Goal: Information Seeking & Learning: Find specific fact

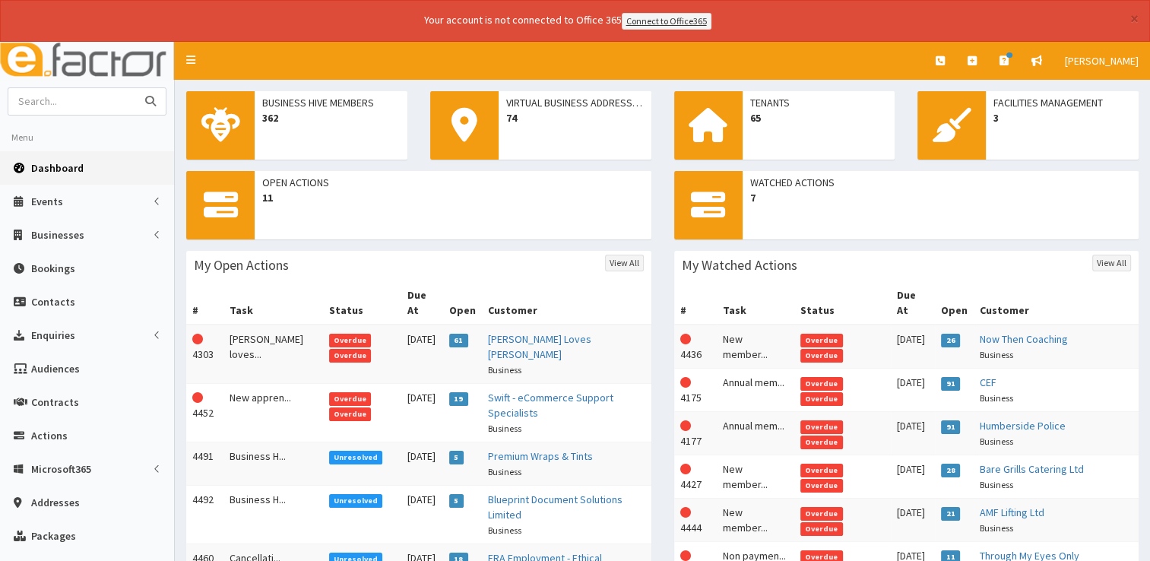
click at [83, 100] on input "text" at bounding box center [72, 101] width 128 height 27
type input "beachcomber"
click at [135, 88] on button "submit" at bounding box center [150, 101] width 30 height 27
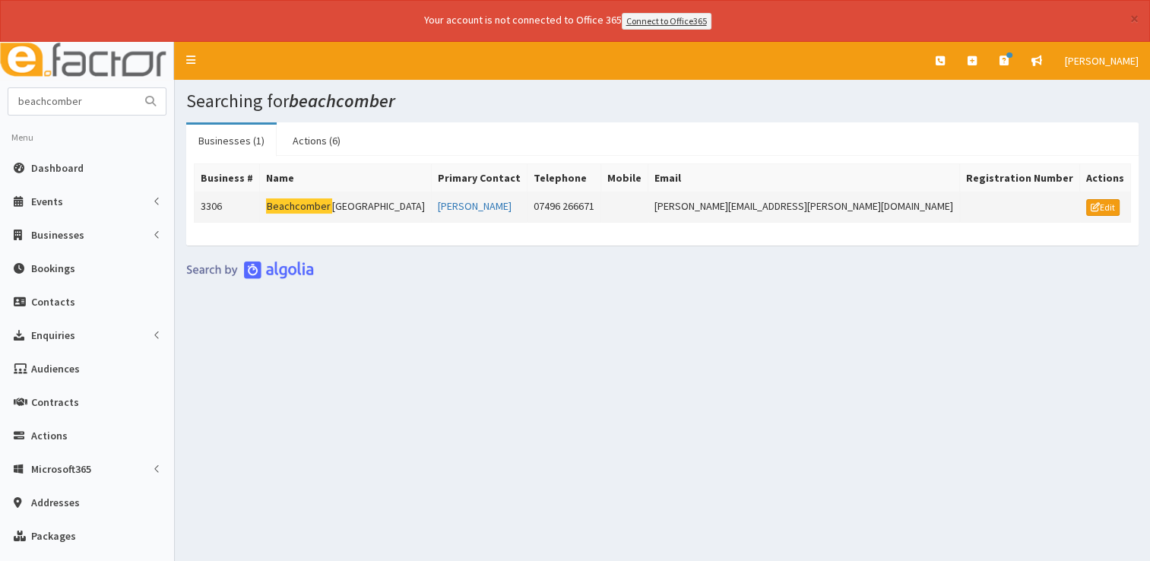
click at [332, 205] on mark "Beachcomber" at bounding box center [299, 206] width 66 height 16
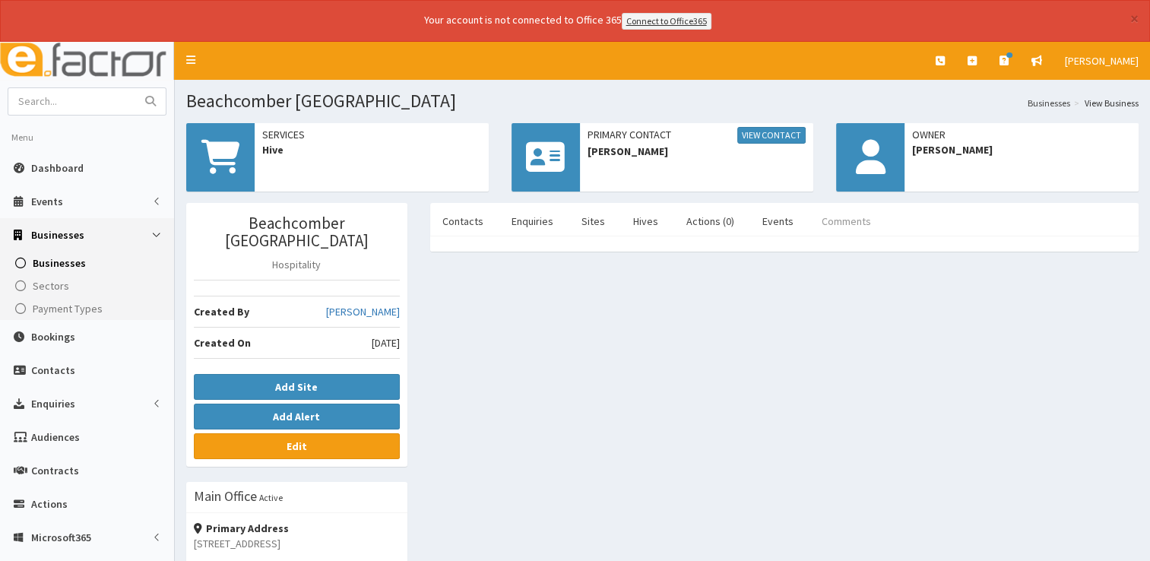
click at [834, 221] on link "Comments" at bounding box center [846, 221] width 74 height 32
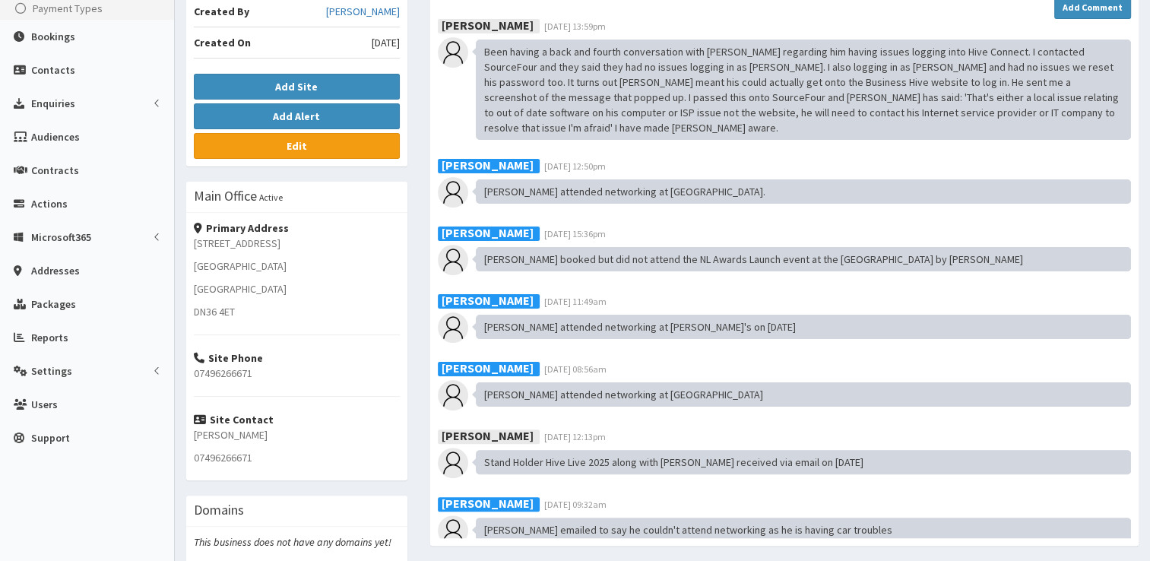
scroll to position [350, 0]
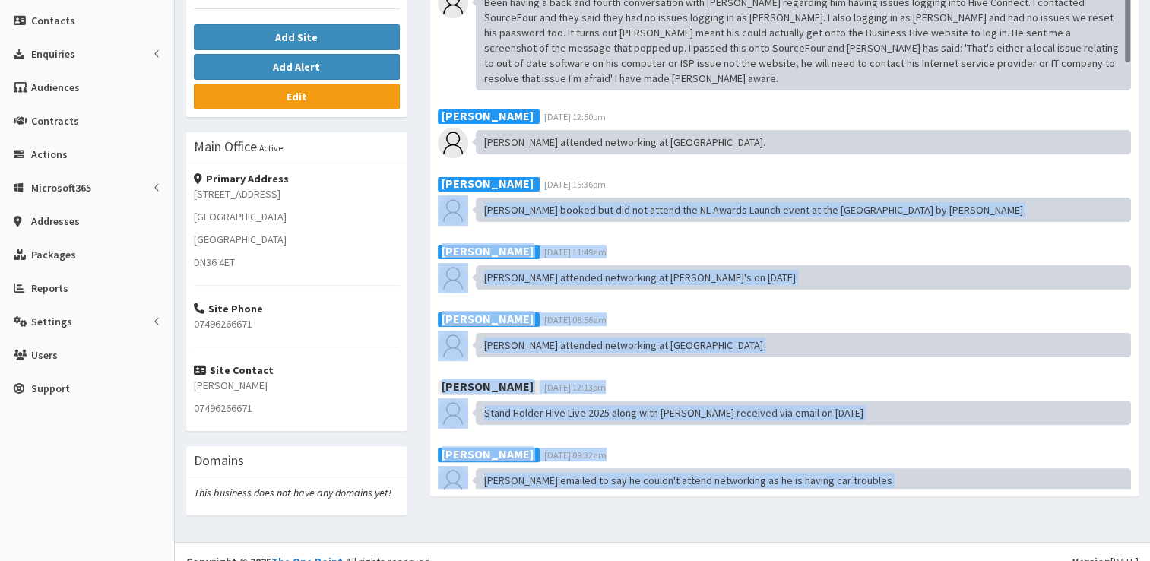
drag, startPoint x: 1128, startPoint y: 56, endPoint x: 1136, endPoint y: 147, distance: 91.6
click at [1136, 147] on div "Add Comment [PERSON_NAME] [DATE] 13:59pm" at bounding box center [784, 191] width 716 height 595
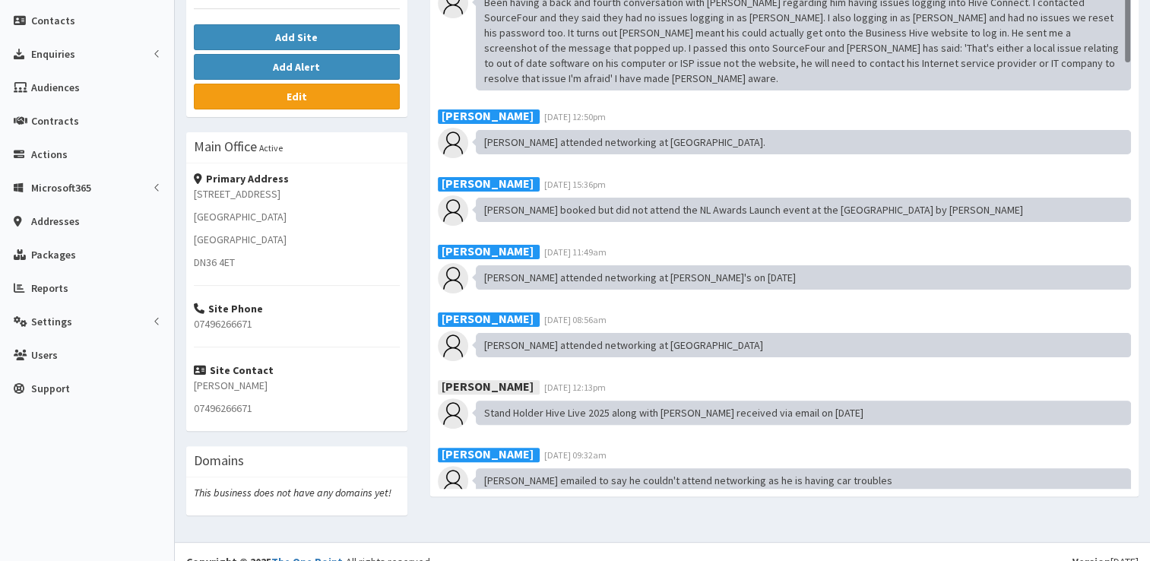
click at [1128, 37] on div "[PERSON_NAME] [DATE] 13:59pm [PERSON_NAME] [DATE] 12:50pm" at bounding box center [784, 230] width 693 height 520
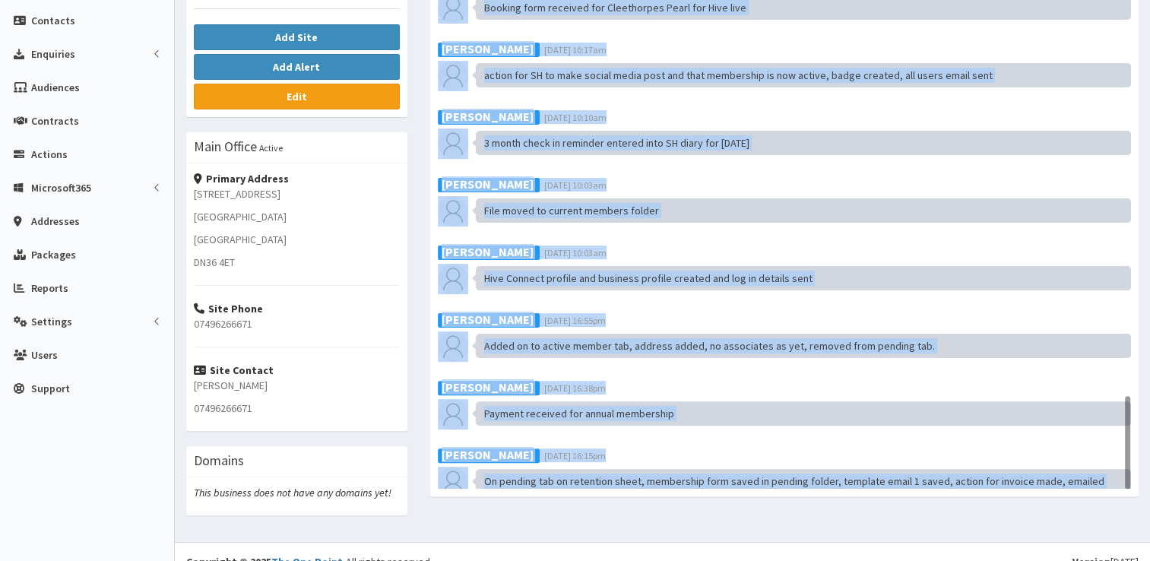
scroll to position [2395, 0]
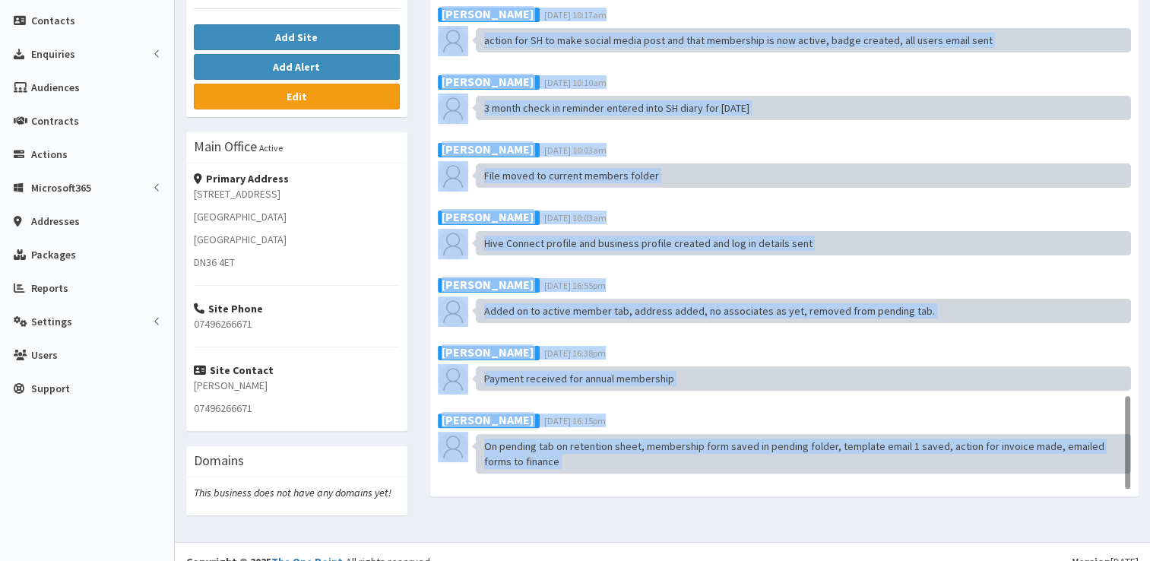
drag, startPoint x: 1128, startPoint y: 37, endPoint x: 1156, endPoint y: 485, distance: 448.5
click at [1149, 485] on html "× Your account is not connected to Office 365 Connect to Office365 E Toggle nav…" at bounding box center [575, 115] width 1150 height 930
click at [818, 434] on div "On pending tab on retention sheet, membership form saved in pending folder, tem…" at bounding box center [803, 454] width 655 height 40
